Goal: Information Seeking & Learning: Learn about a topic

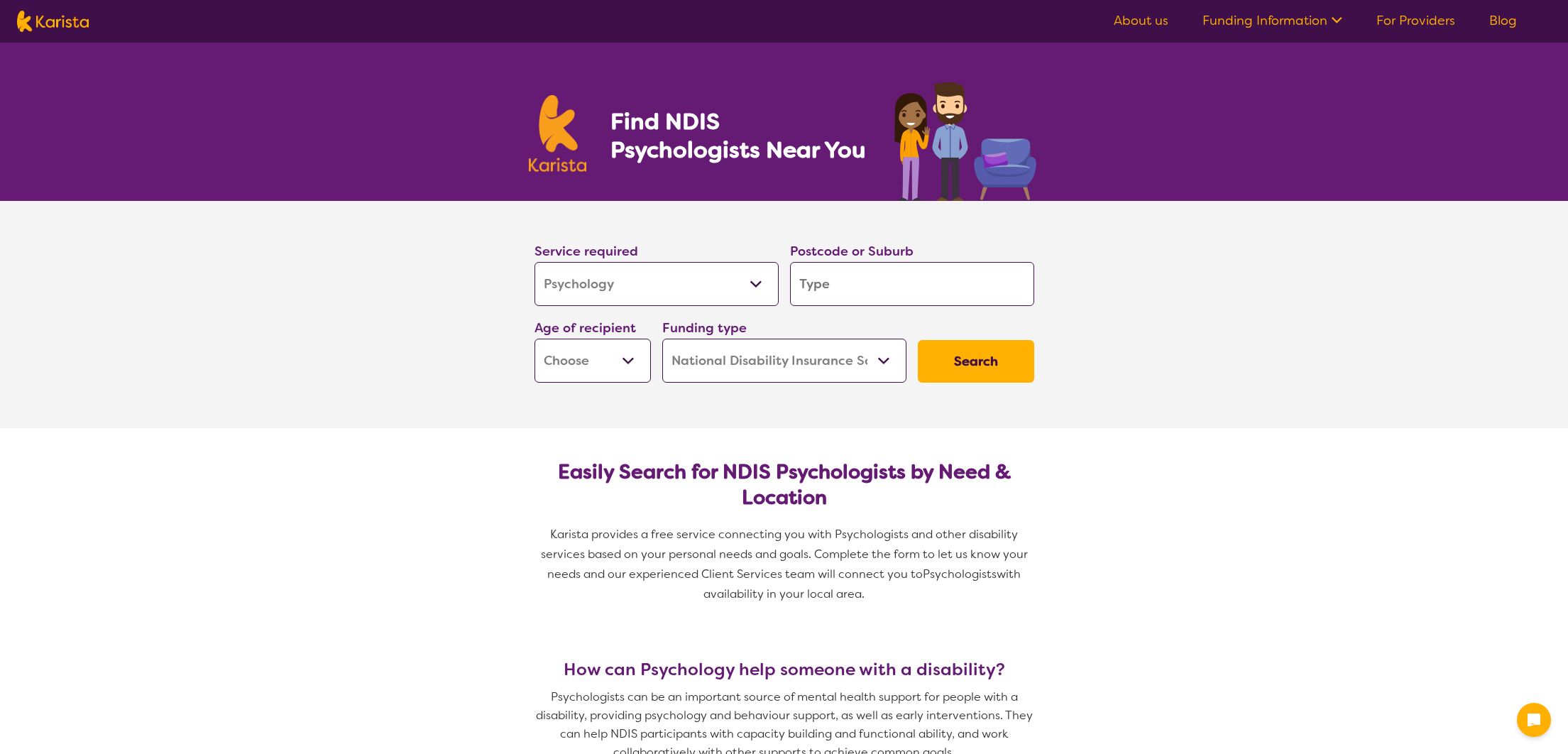
select select "Psychology"
select select "NDIS"
select select "Psychology"
select select "NDIS"
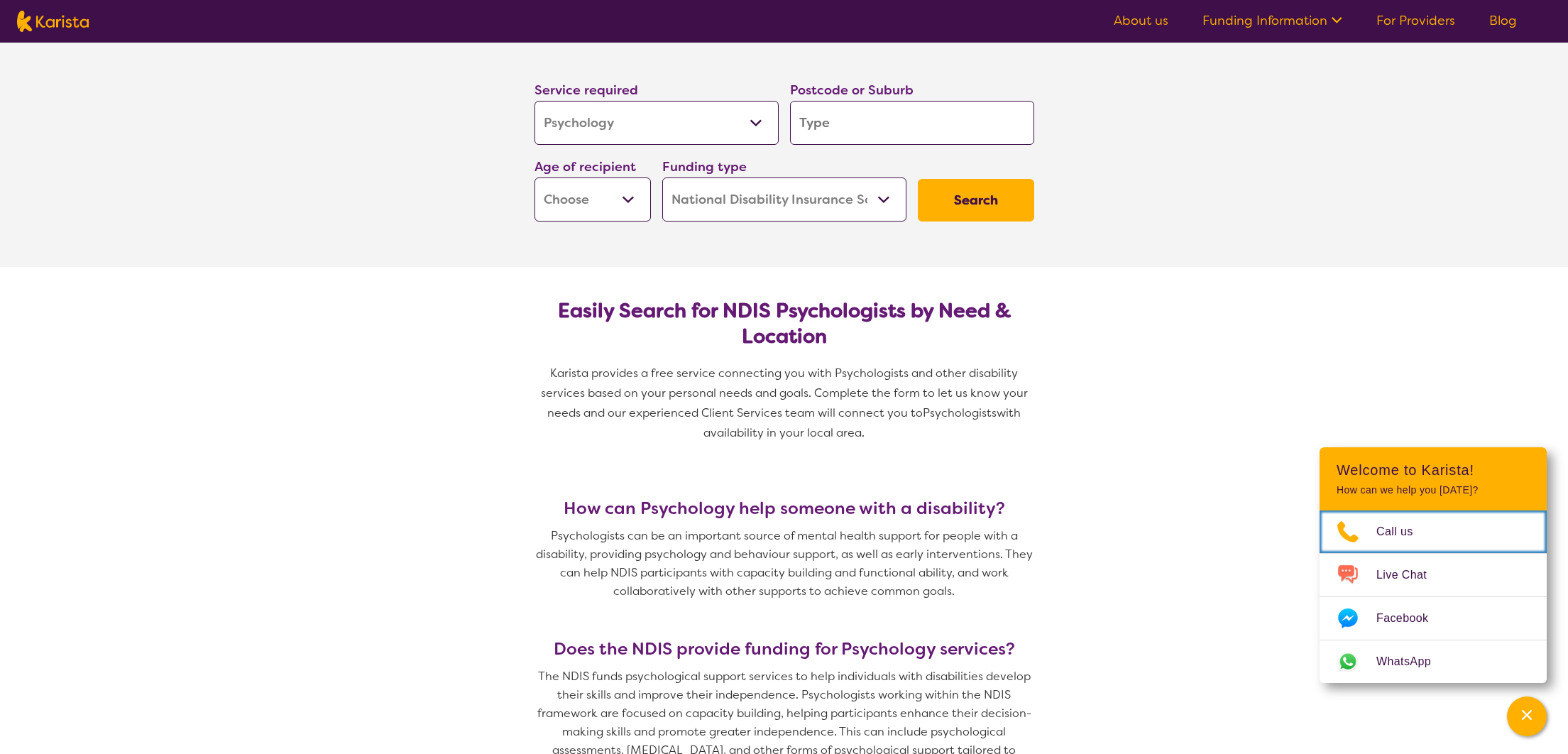
scroll to position [164, 0]
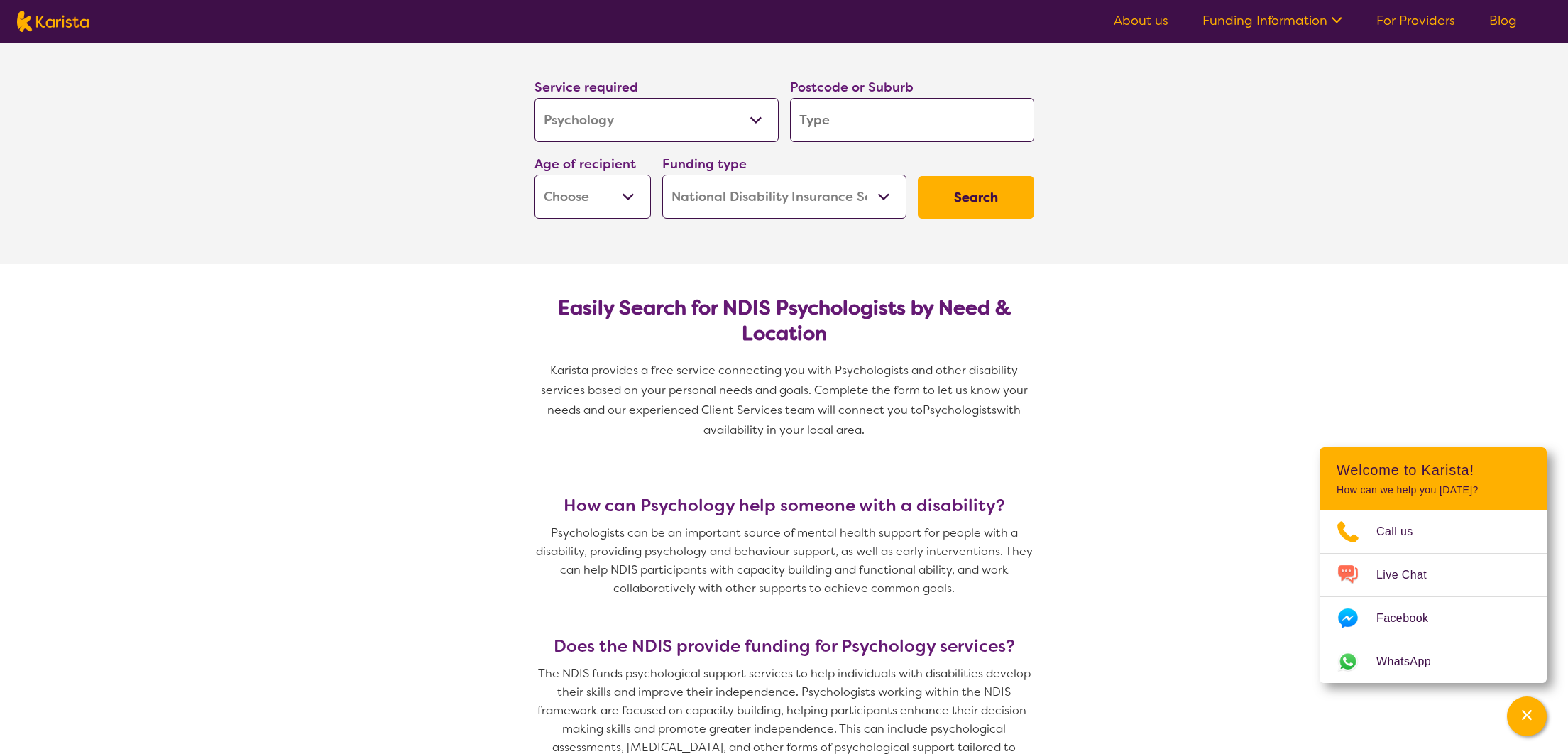
click at [824, 118] on input "search" at bounding box center [912, 119] width 244 height 44
type input "5"
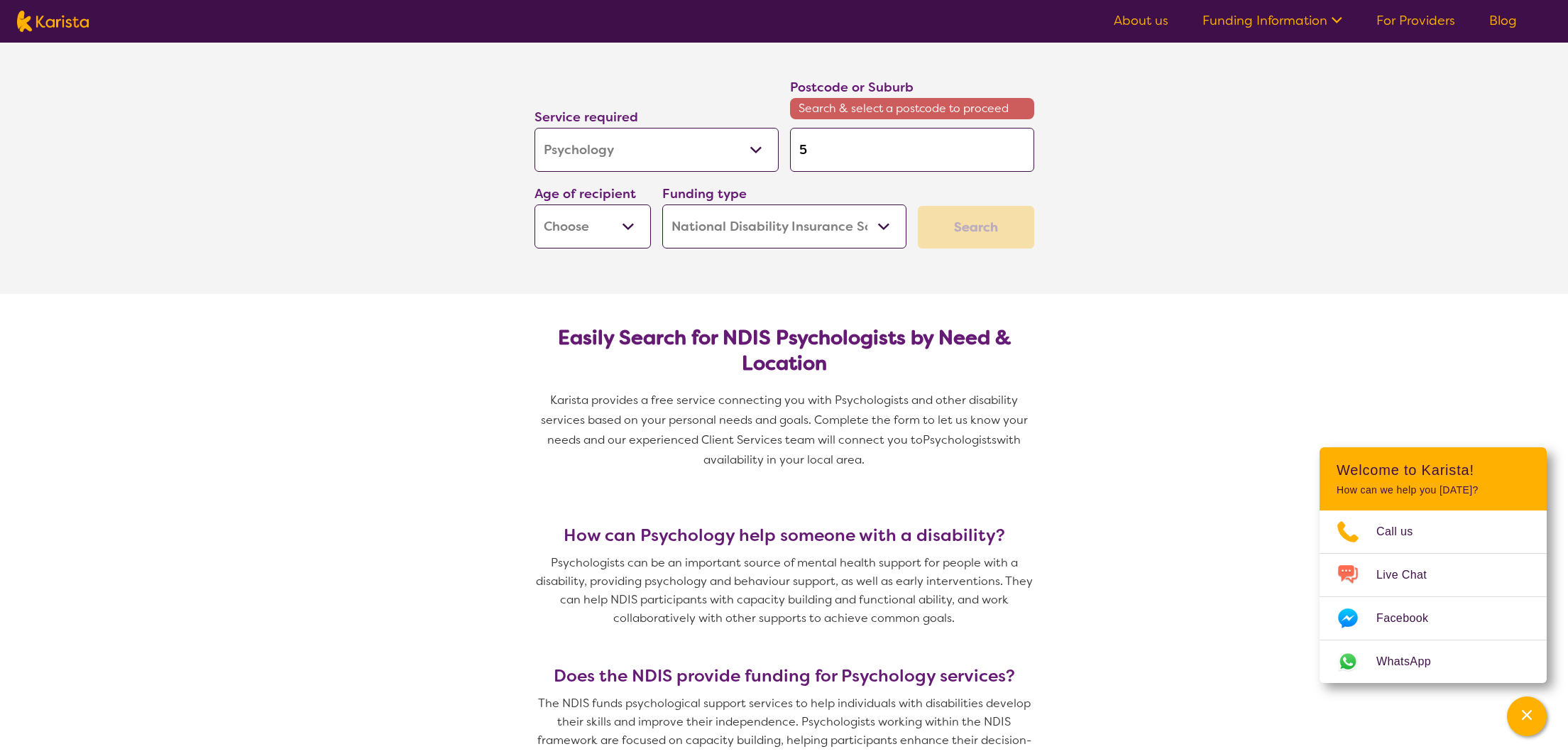
type input "50"
type input "503"
type input "5032"
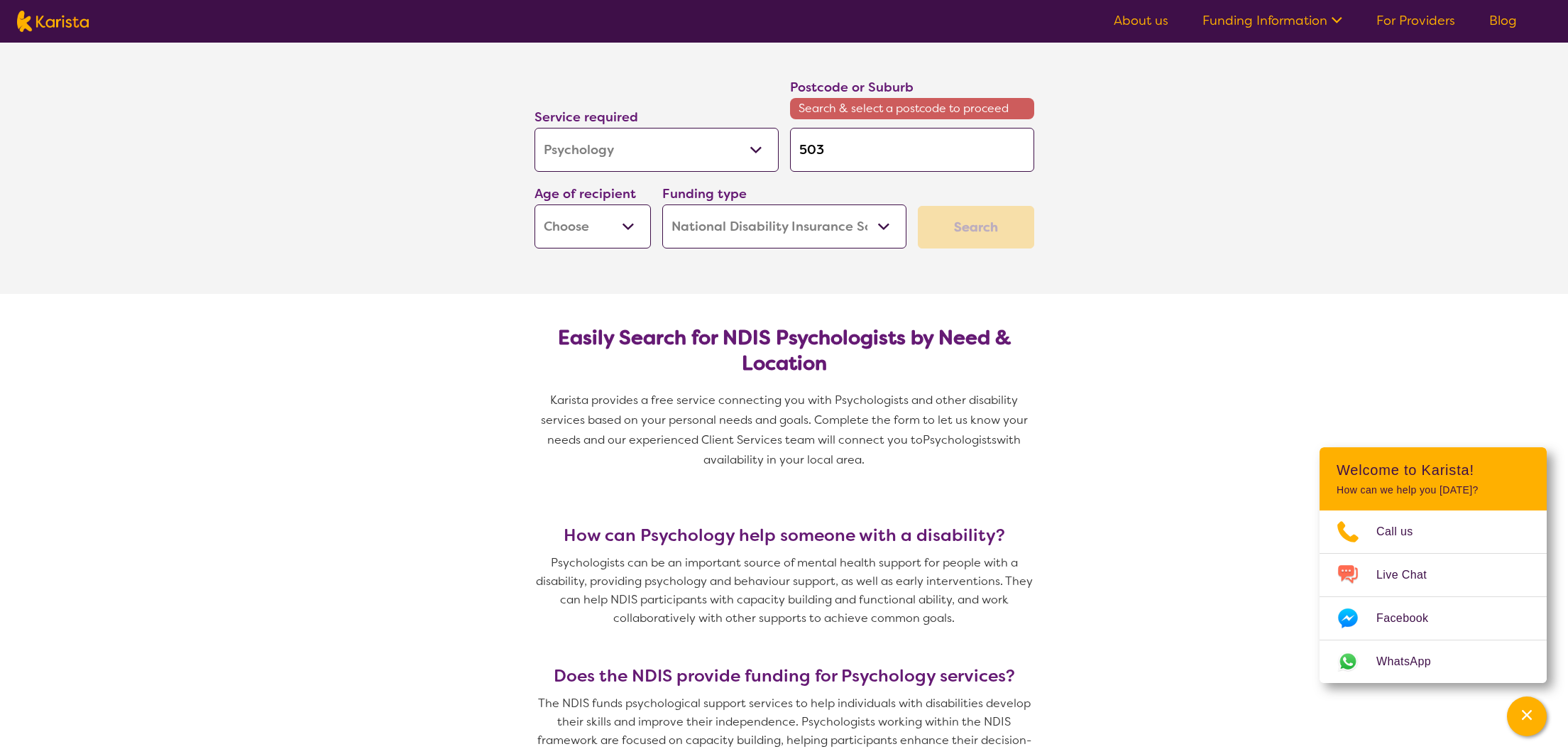
type input "5032"
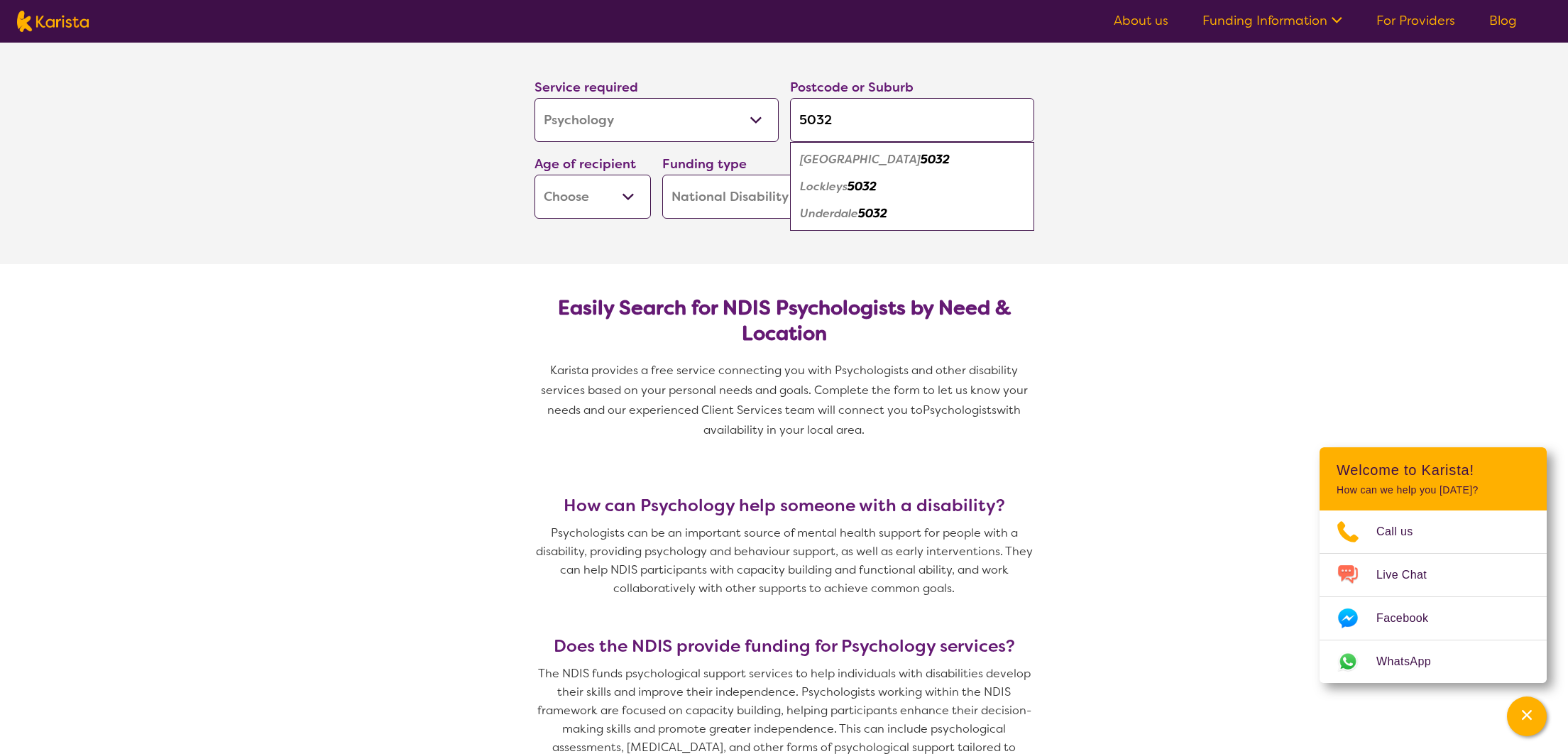
type input "503"
type input "50"
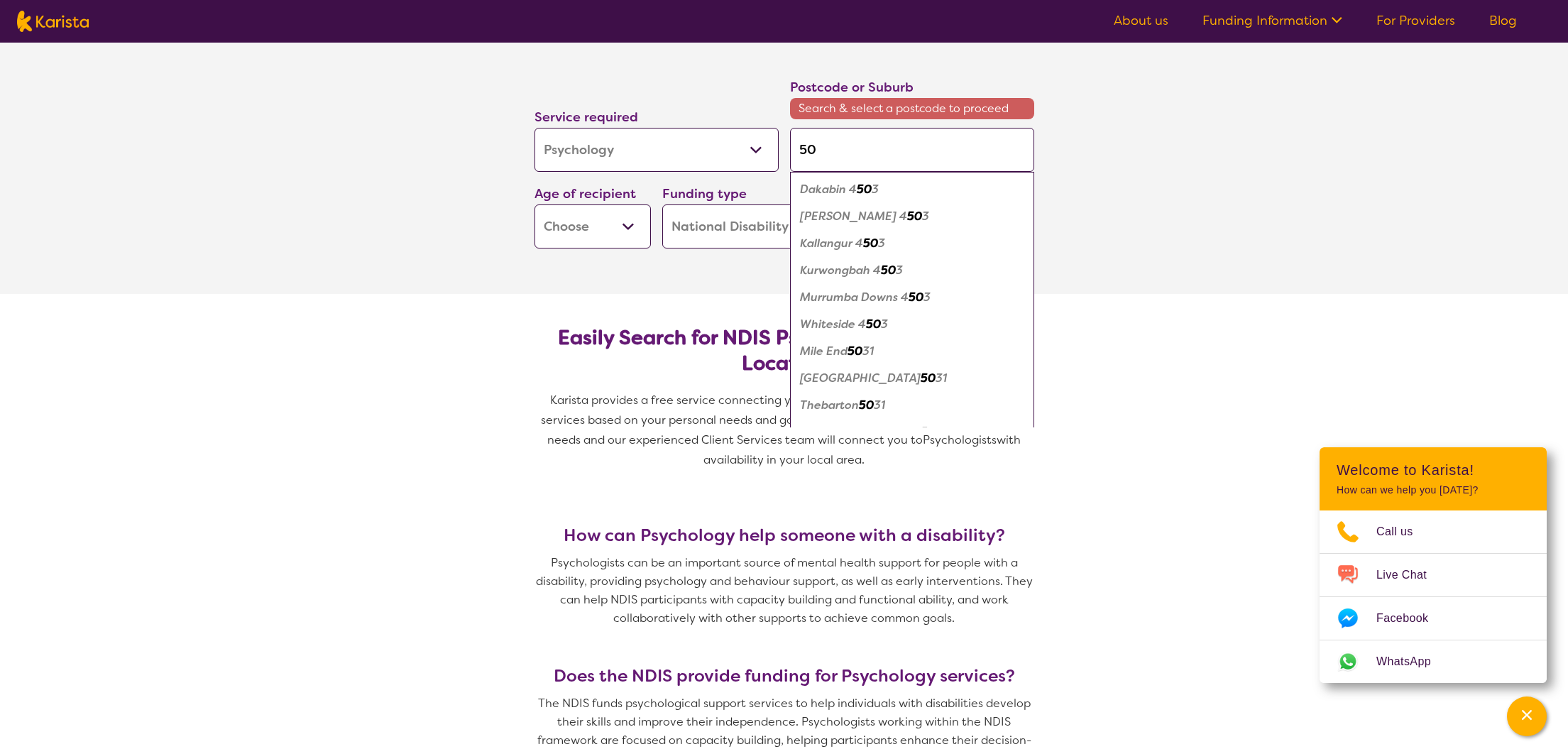
type input "508"
type input "5082"
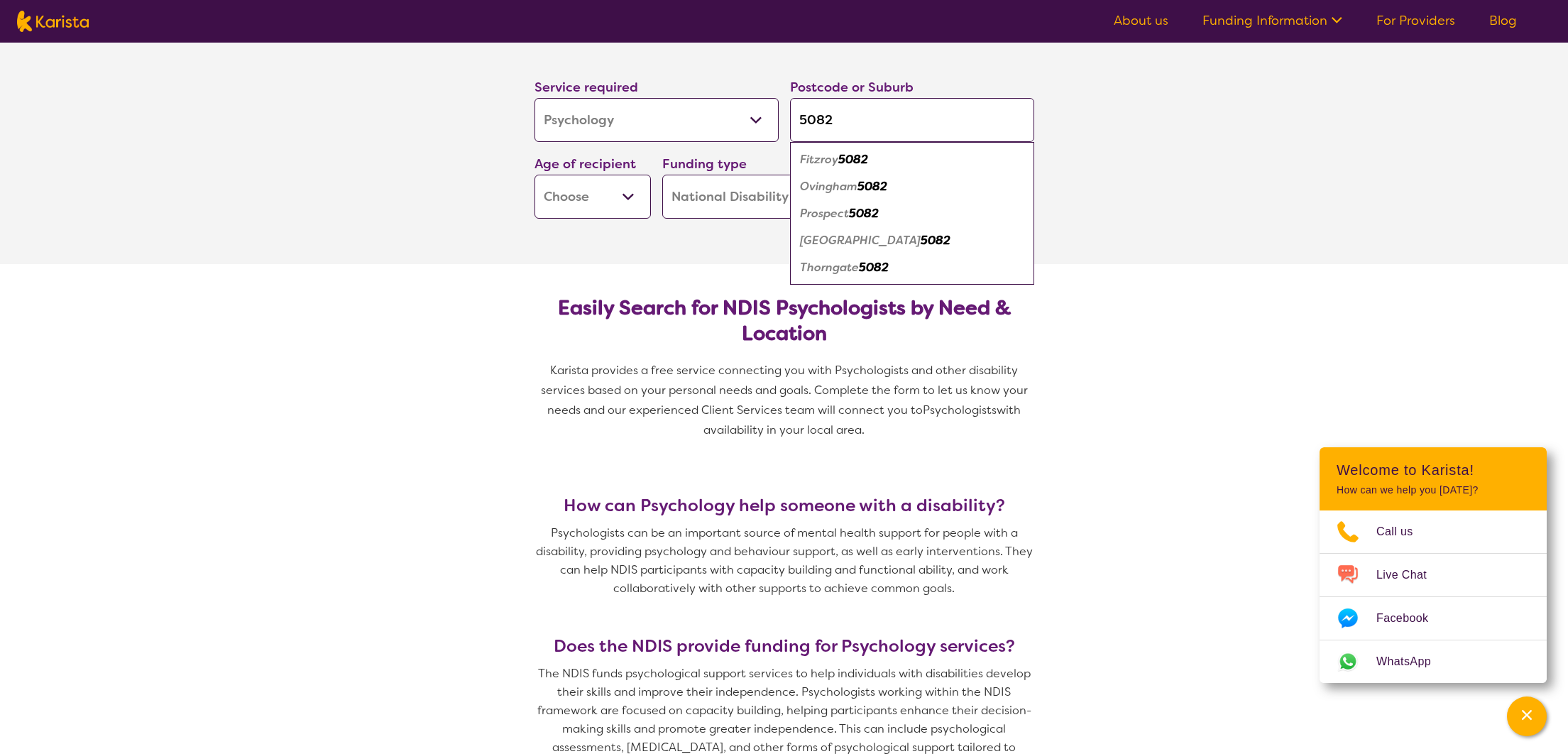
type input "508"
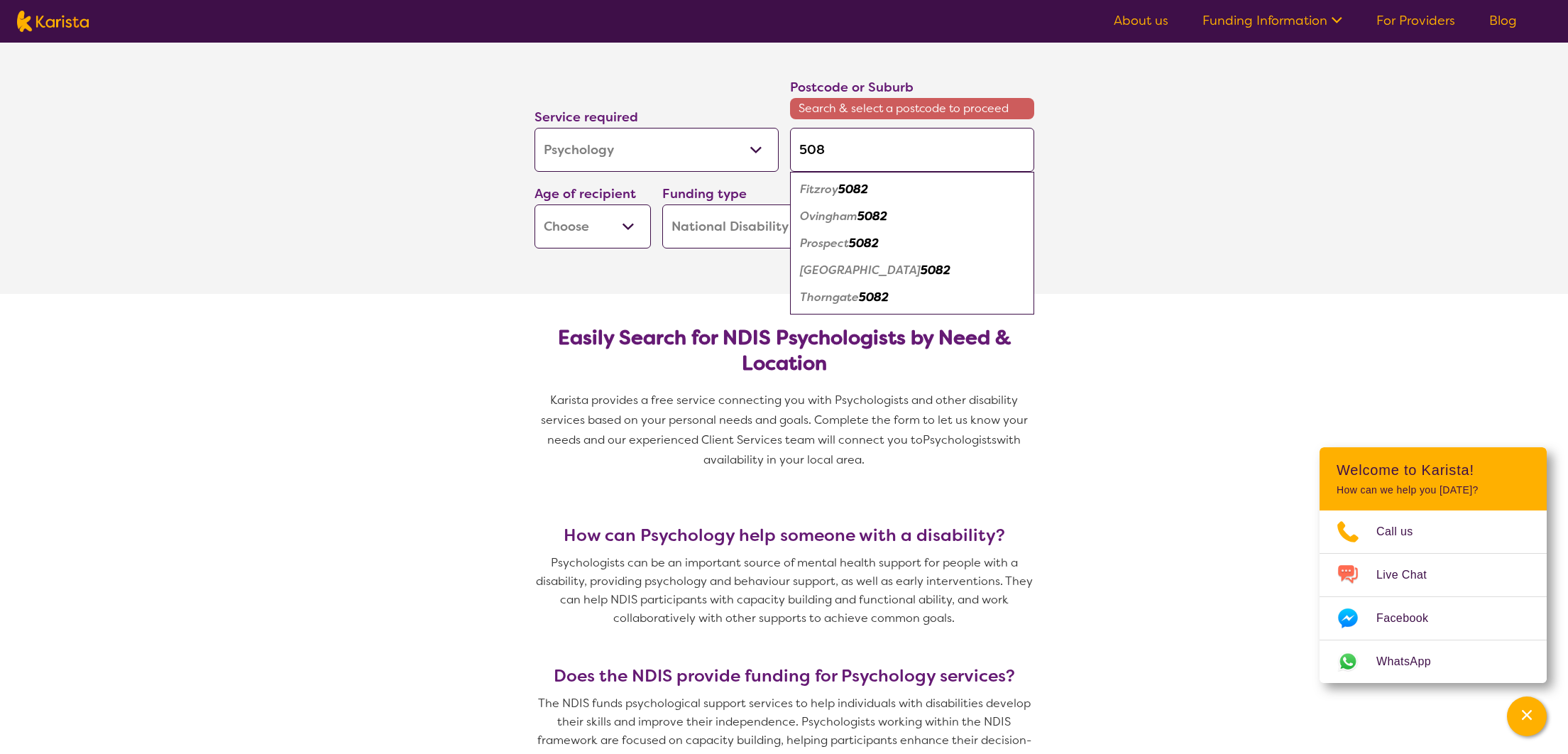
type input "50"
type input "5"
